Goal: Task Accomplishment & Management: Manage account settings

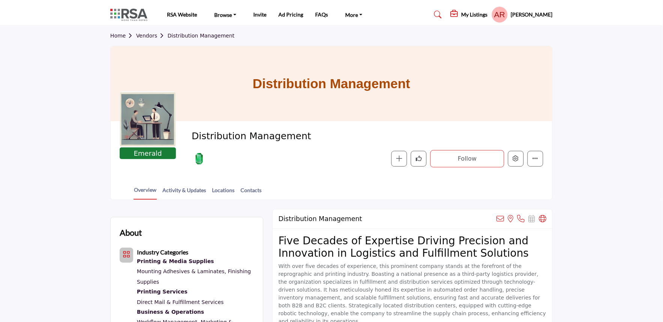
click at [0, 0] on div at bounding box center [0, 0] width 0 height 0
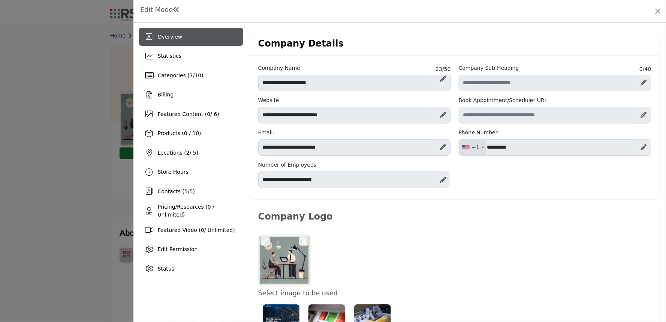
click at [29, 178] on div at bounding box center [333, 161] width 666 height 322
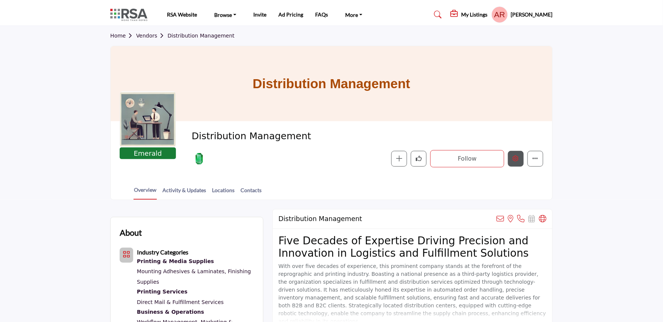
click at [516, 160] on icon "Edit company" at bounding box center [516, 158] width 6 height 6
